Goal: Task Accomplishment & Management: Complete application form

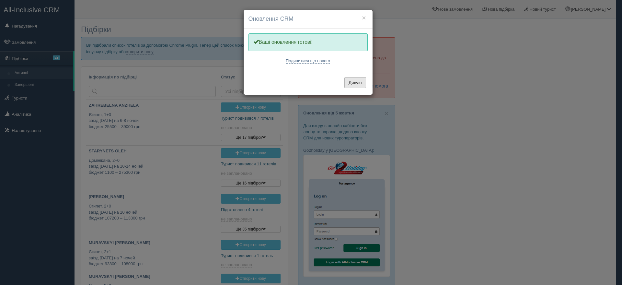
click at [351, 82] on button "Дякую" at bounding box center [355, 82] width 22 height 11
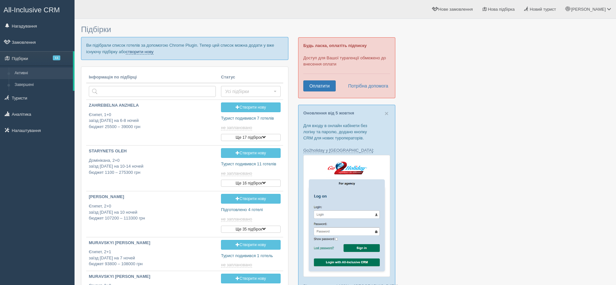
click at [146, 49] on link "створити нову" at bounding box center [140, 51] width 28 height 5
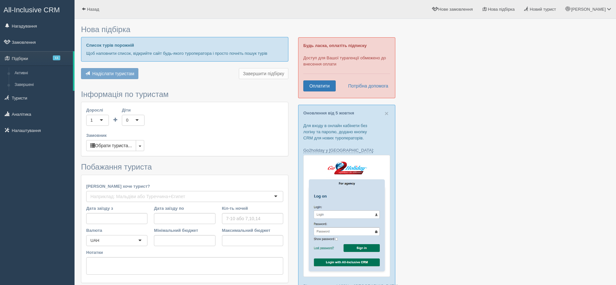
type input "7-9"
type input "71400"
type input "90000"
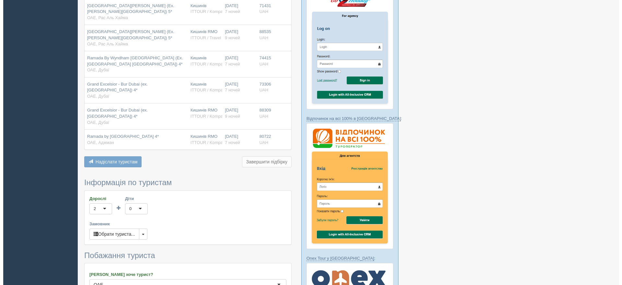
scroll to position [202, 0]
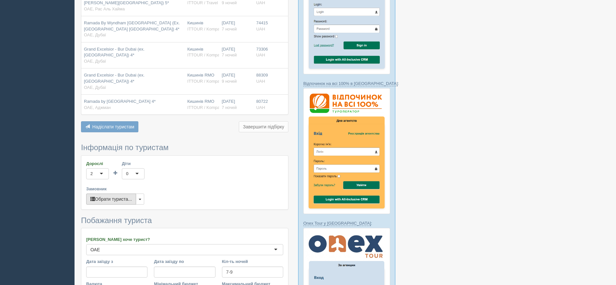
click at [117, 197] on button "Обрати туриста..." at bounding box center [111, 198] width 50 height 11
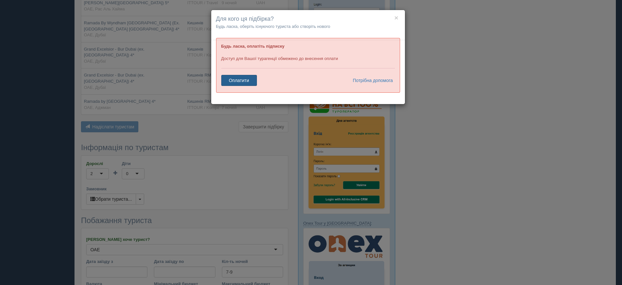
click at [240, 78] on link "Оплатити" at bounding box center [239, 80] width 36 height 11
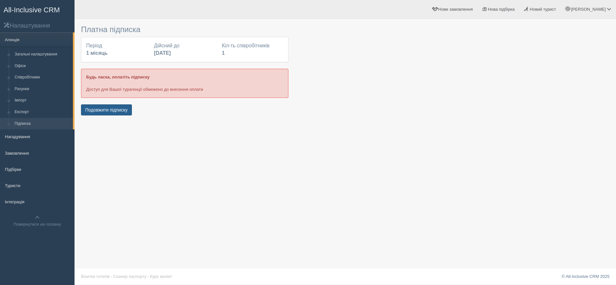
click at [115, 106] on button "Подовжити підписку" at bounding box center [106, 109] width 51 height 11
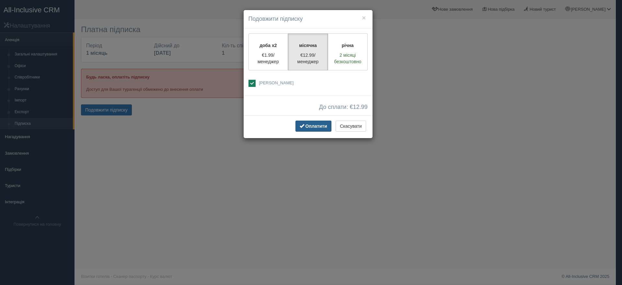
click at [326, 125] on span "Оплатити" at bounding box center [316, 125] width 22 height 5
